Goal: Transaction & Acquisition: Purchase product/service

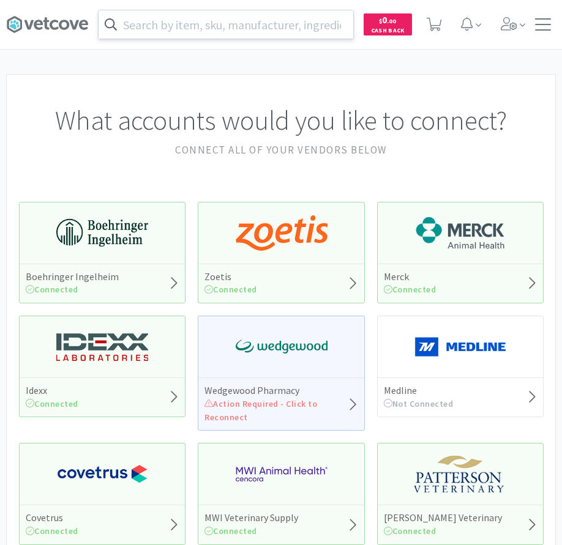
click at [241, 26] on input "text" at bounding box center [226, 24] width 255 height 28
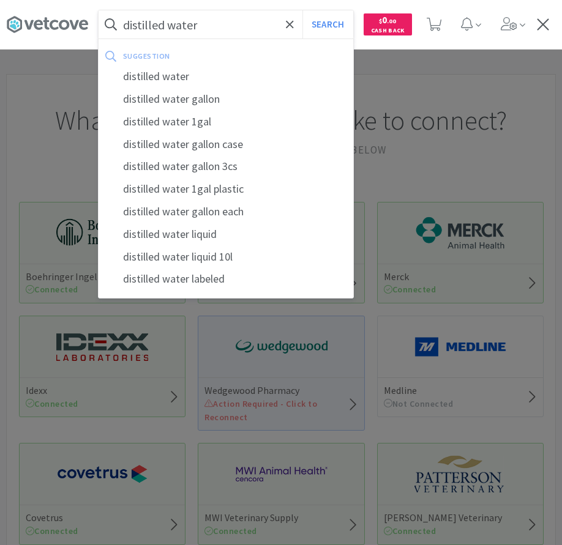
type input "distilled water"
click at [302, 10] on button "Search" at bounding box center [327, 24] width 51 height 28
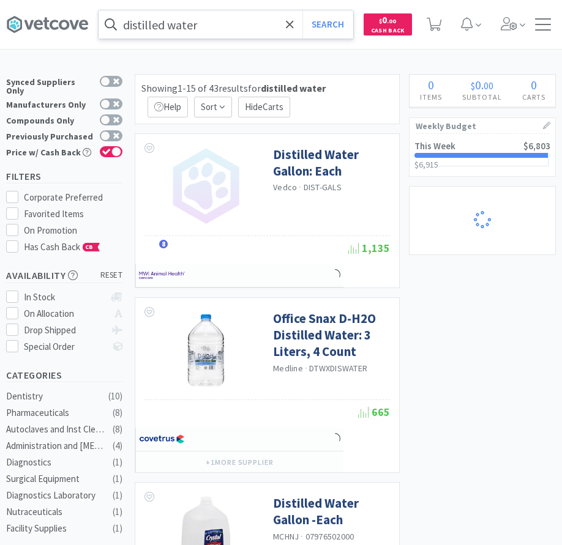
select select "2"
select select "1"
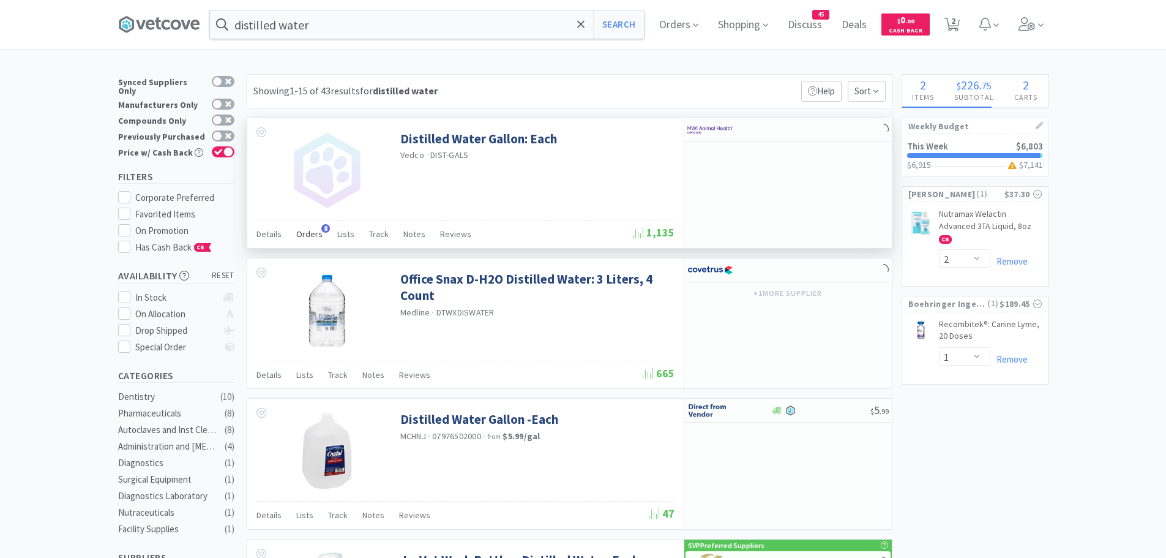
click at [310, 231] on span "Orders" at bounding box center [309, 233] width 26 height 11
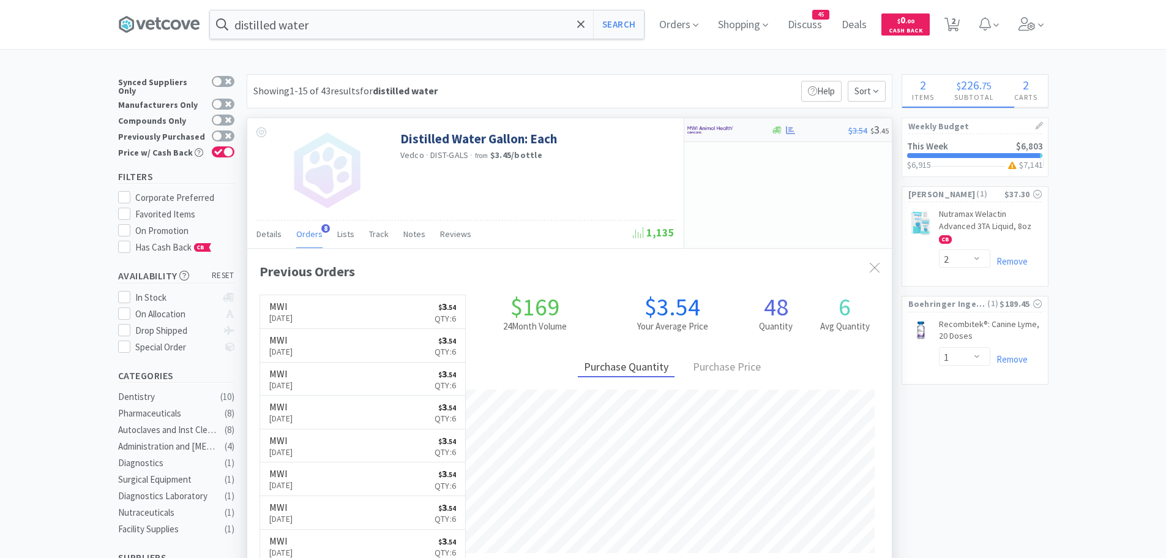
scroll to position [328, 645]
select select "4"
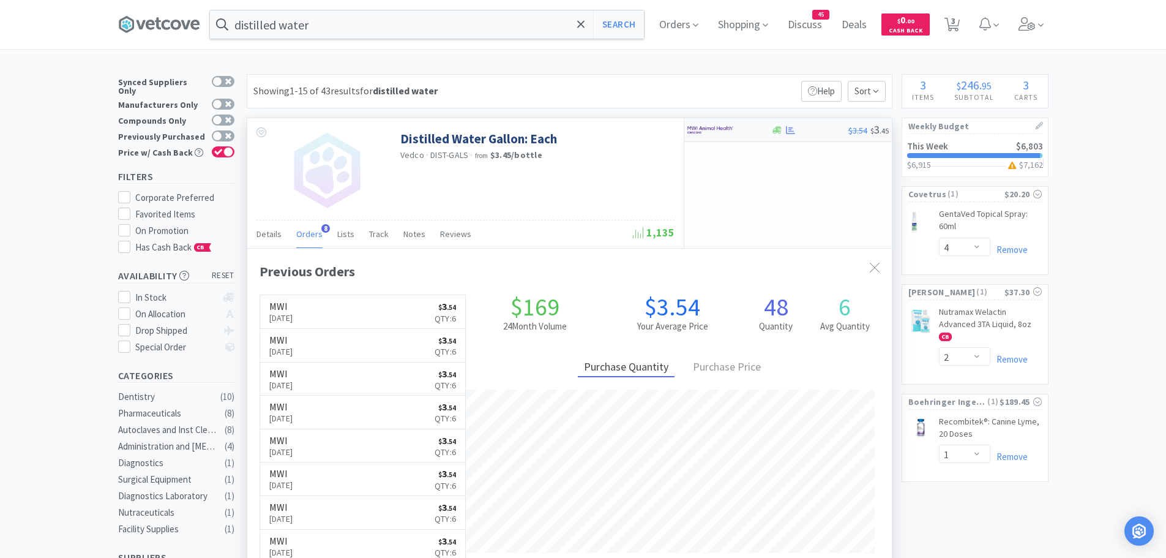
click at [571, 132] on img at bounding box center [710, 130] width 46 height 18
select select "6"
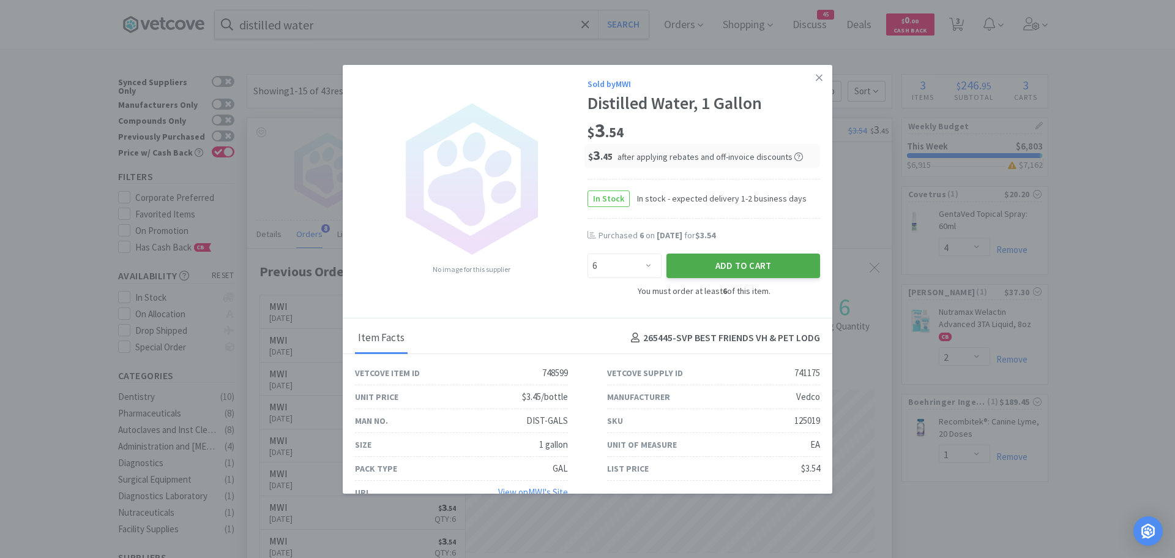
click at [571, 261] on button "Add to Cart" at bounding box center [744, 265] width 154 height 24
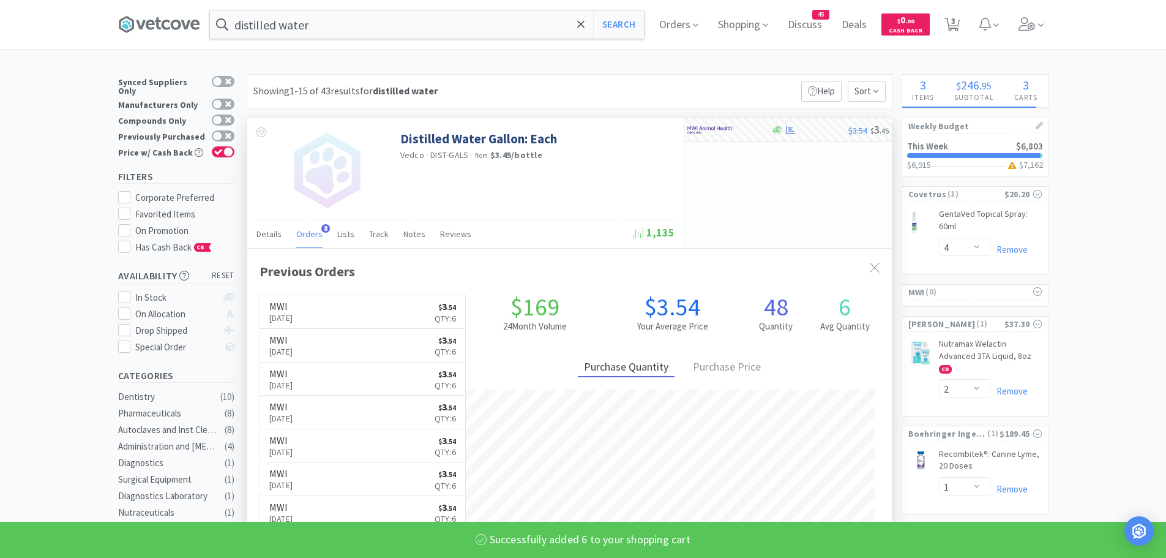
select select "6"
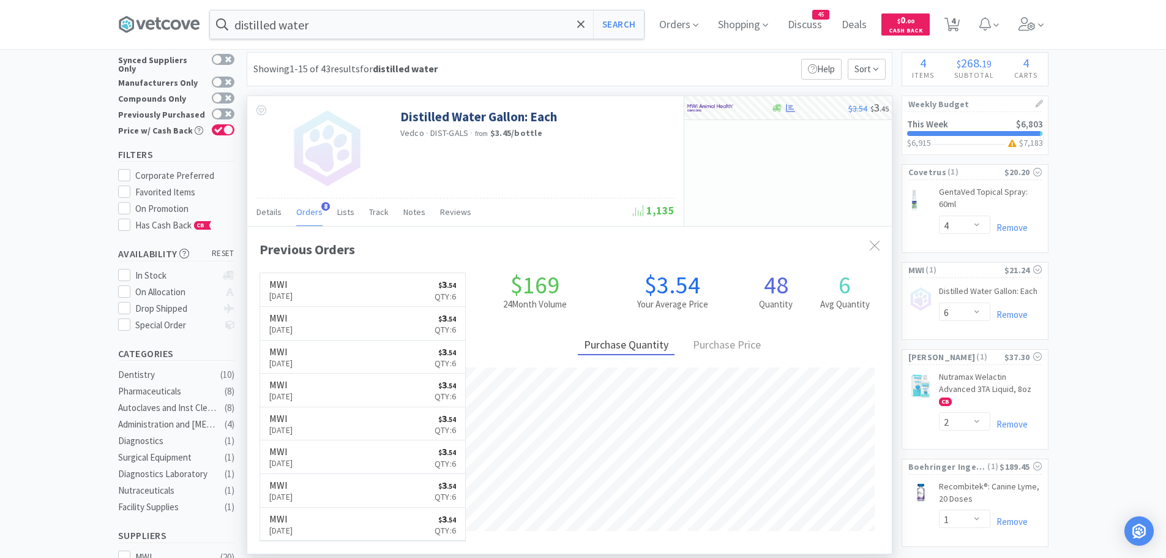
scroll to position [0, 0]
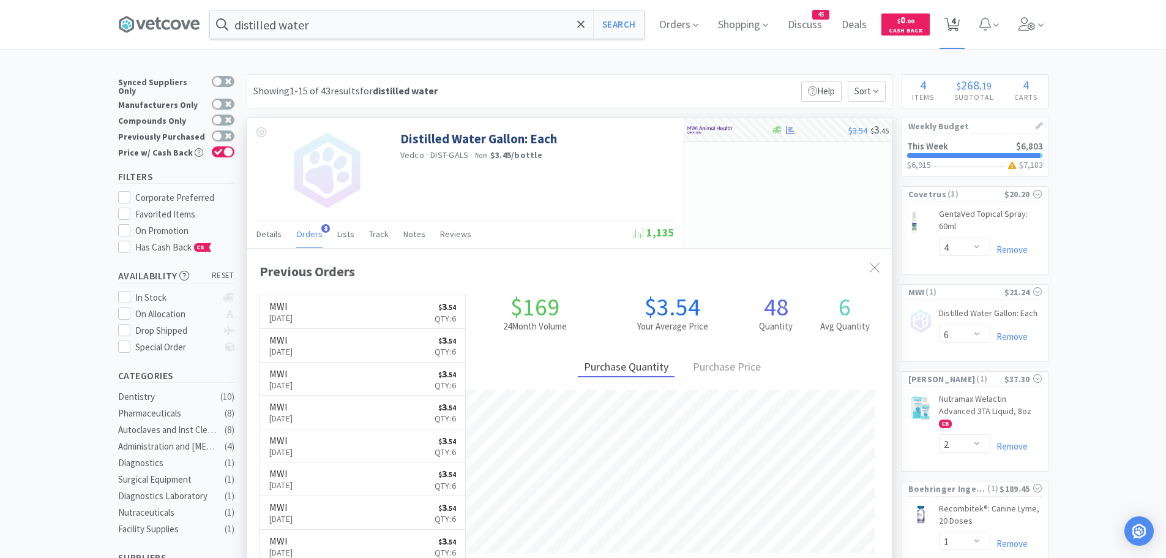
click at [571, 19] on icon at bounding box center [952, 24] width 15 height 13
select select "1"
select select "4"
select select "6"
select select "2"
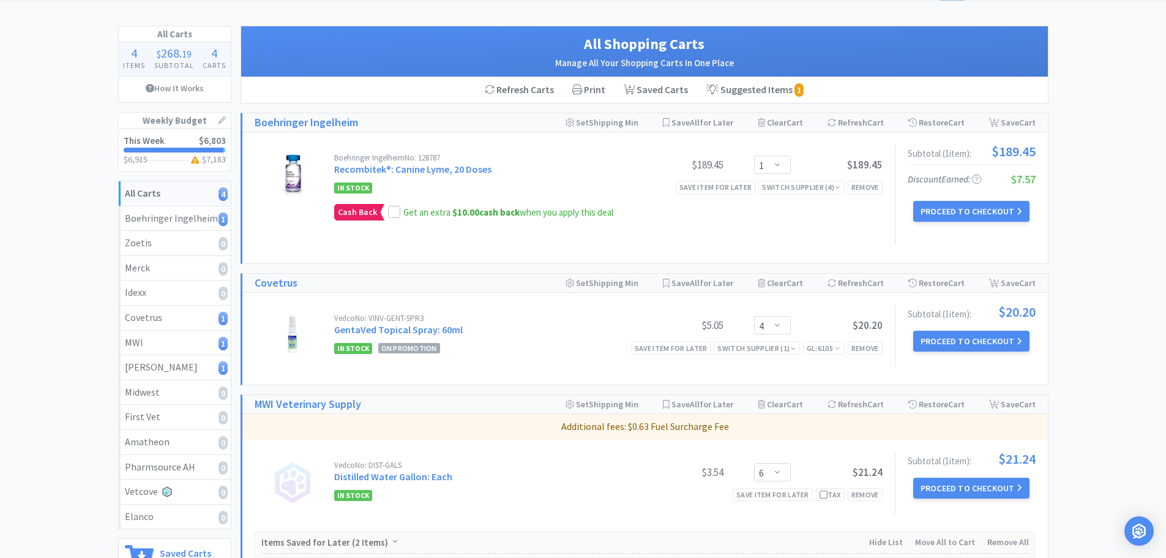
scroll to position [122, 0]
